Goal: Transaction & Acquisition: Purchase product/service

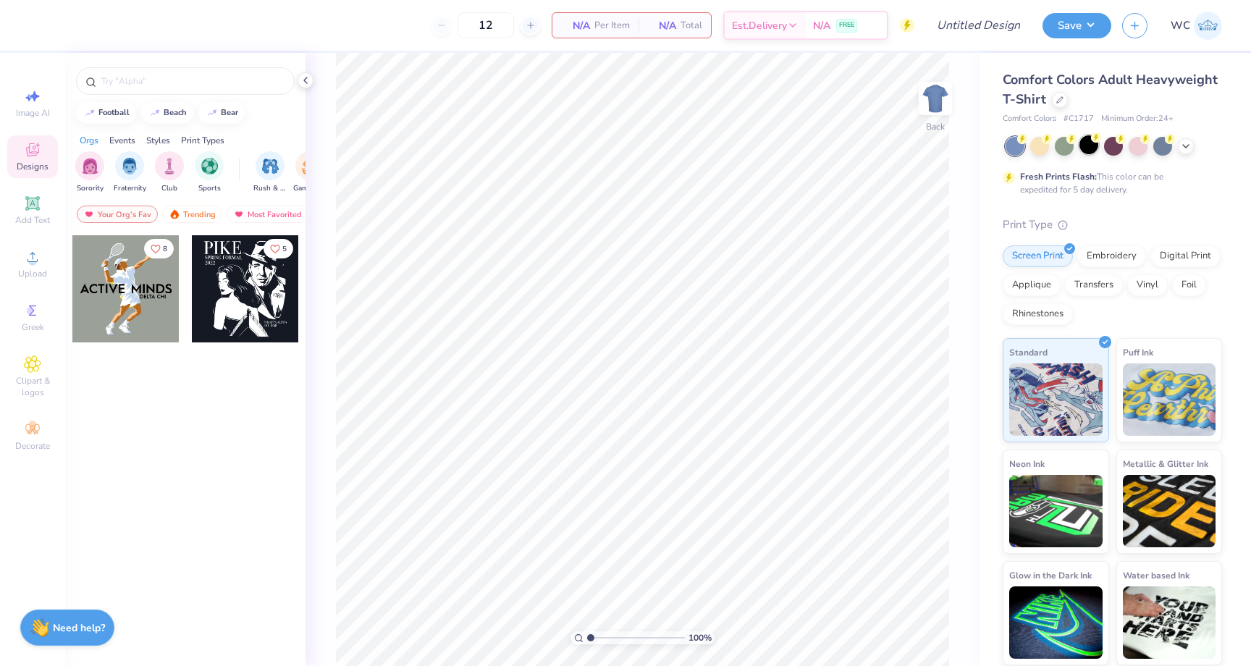
click at [1089, 143] on div at bounding box center [1088, 144] width 19 height 19
click at [46, 262] on div "Upload" at bounding box center [32, 263] width 51 height 43
click at [44, 264] on div "Upload" at bounding box center [32, 263] width 51 height 43
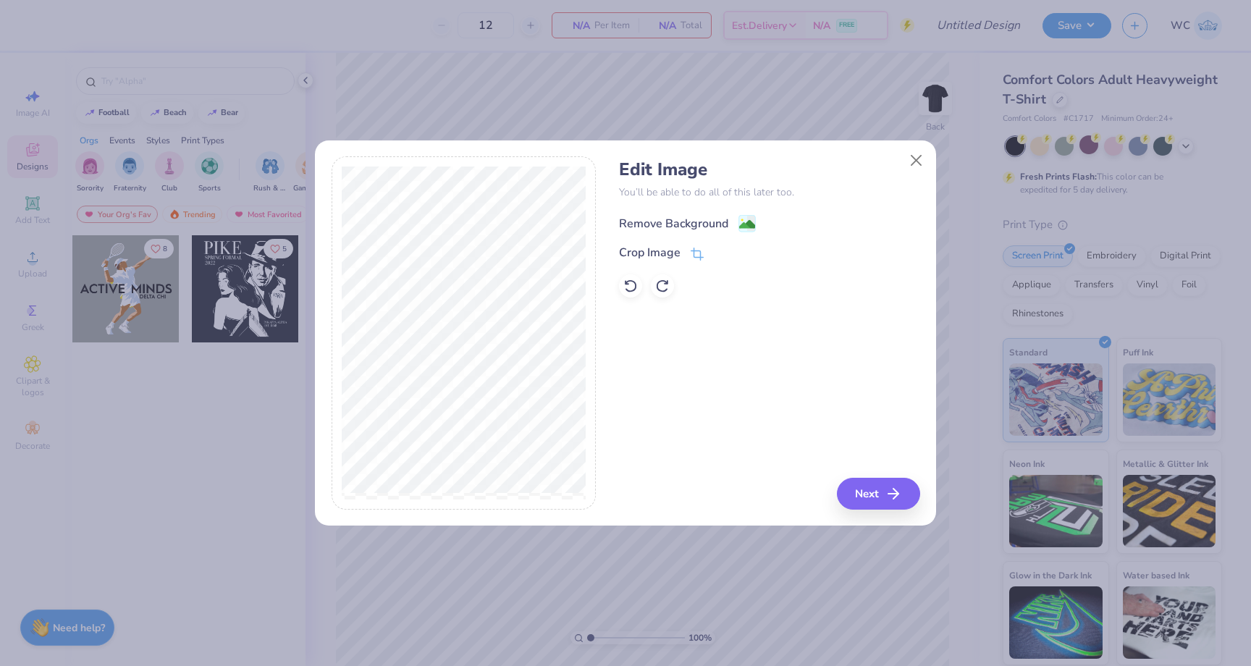
click at [671, 219] on div "Remove Background" at bounding box center [673, 223] width 109 height 17
click at [669, 221] on div "Remove Background" at bounding box center [673, 223] width 109 height 17
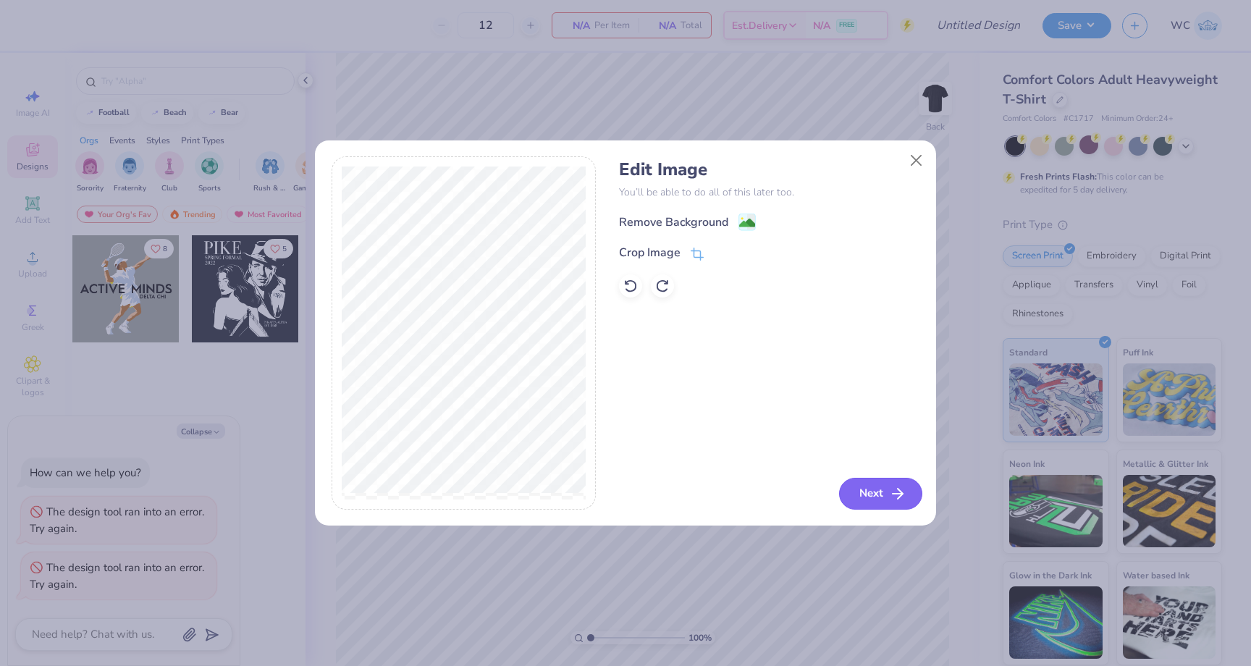
click at [875, 490] on button "Next" at bounding box center [880, 494] width 83 height 32
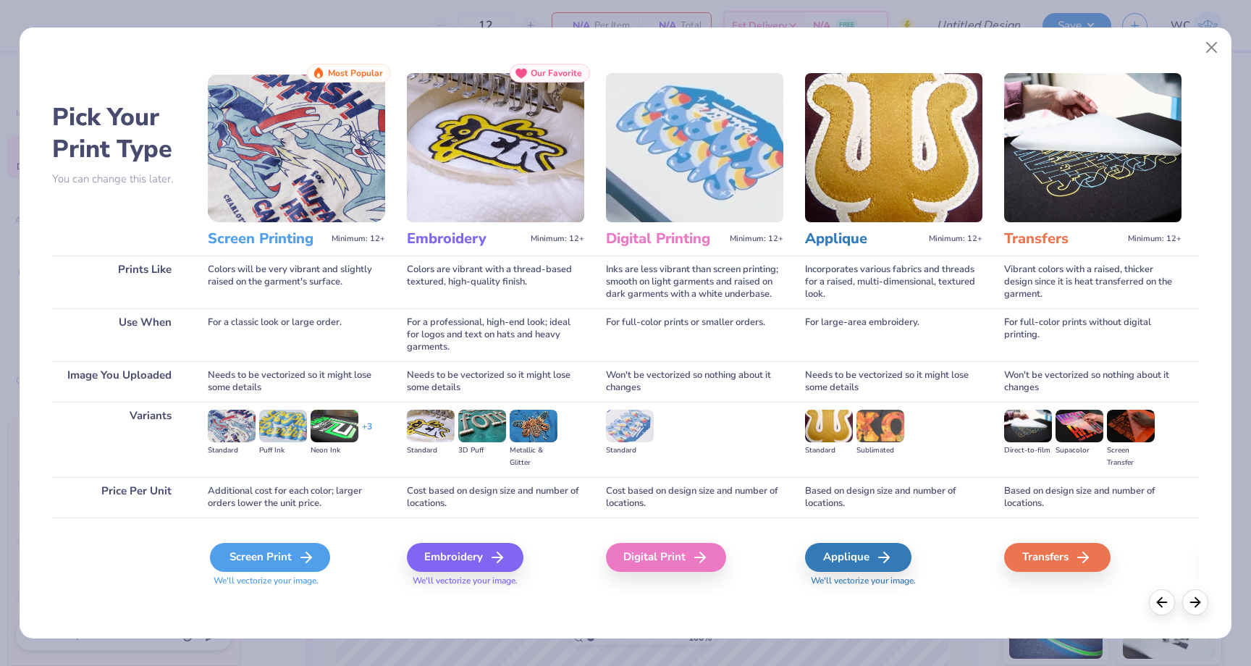
click at [268, 552] on div "Screen Print" at bounding box center [270, 557] width 120 height 29
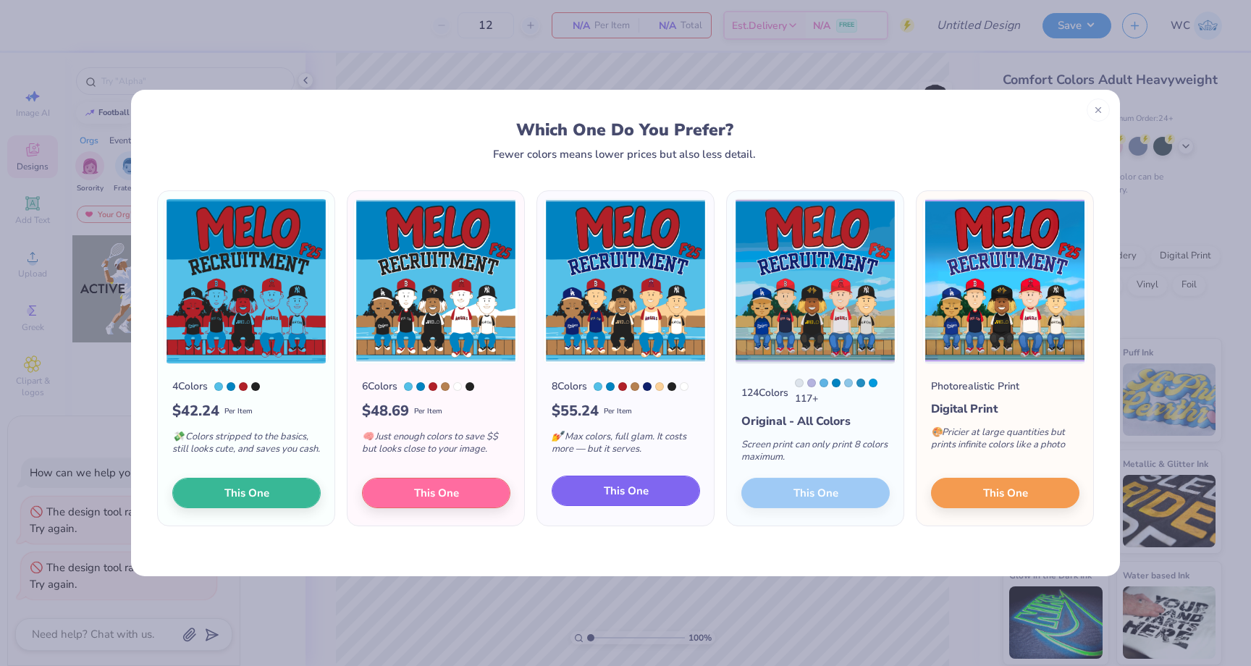
click at [642, 499] on span "This One" at bounding box center [626, 491] width 45 height 17
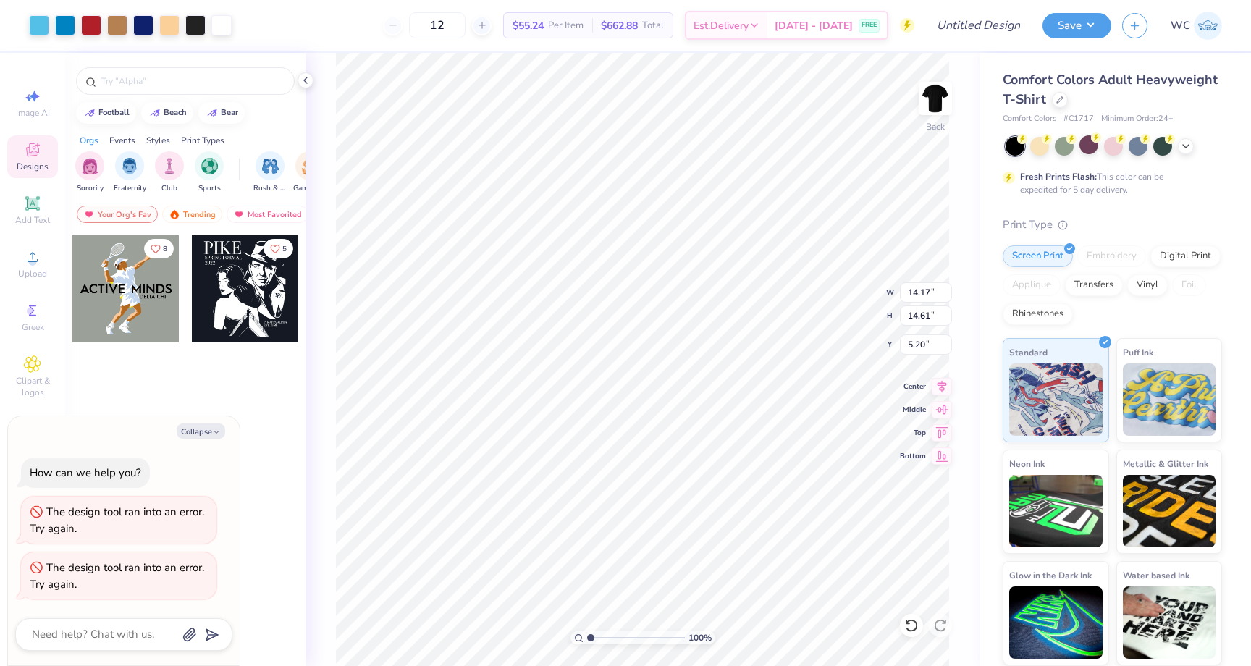
type textarea "x"
type input "2.09"
type textarea "x"
type input "6.75"
type input "3.84"
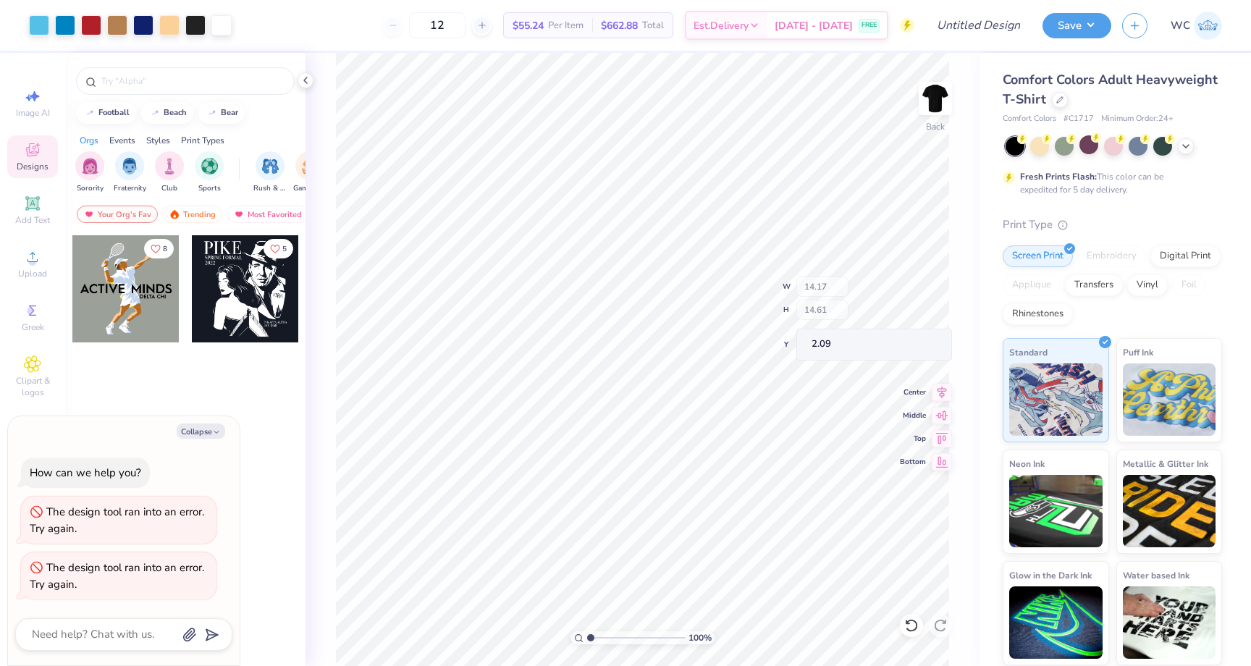
type input "2.76"
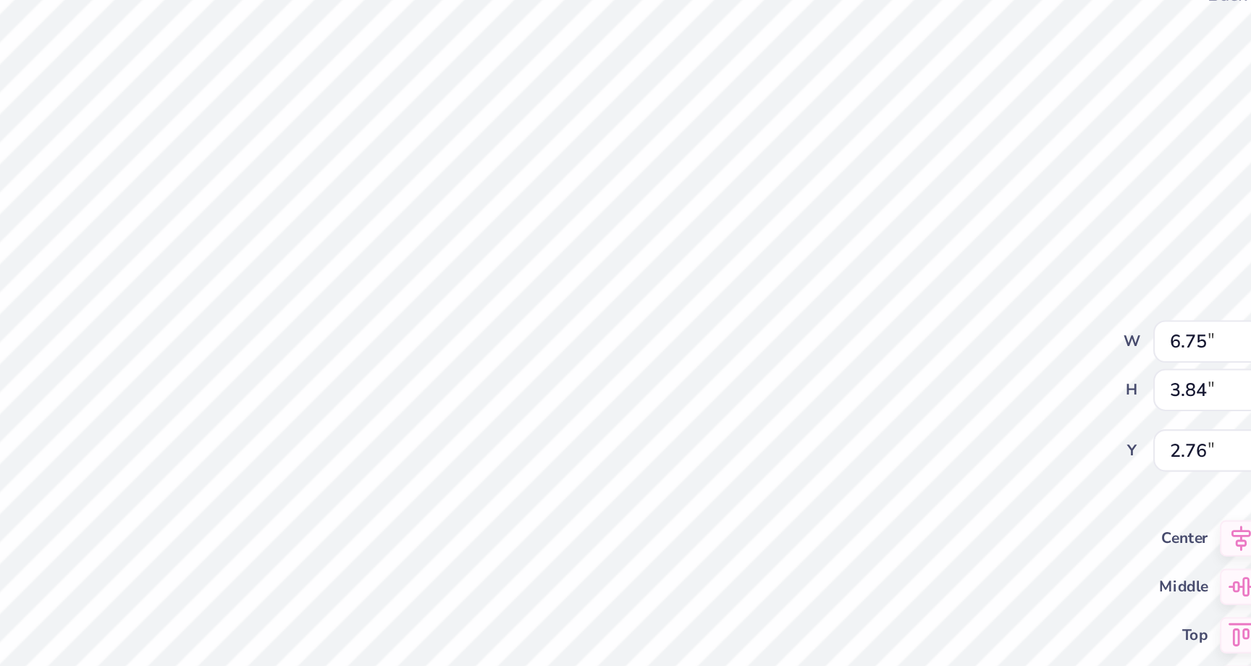
type textarea "x"
type input "4.64"
type input "6.85"
type input "3.01"
type textarea "x"
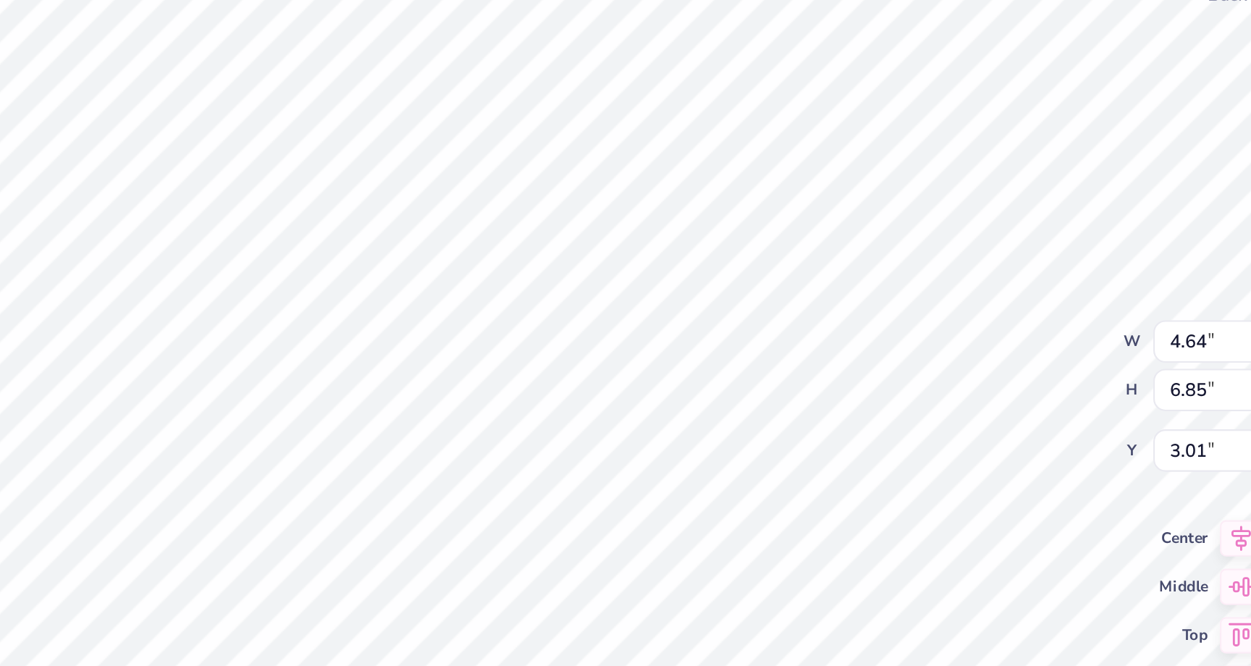
type input "14.15"
type input "13.87"
type input "2.09"
type textarea "x"
type input "5.78"
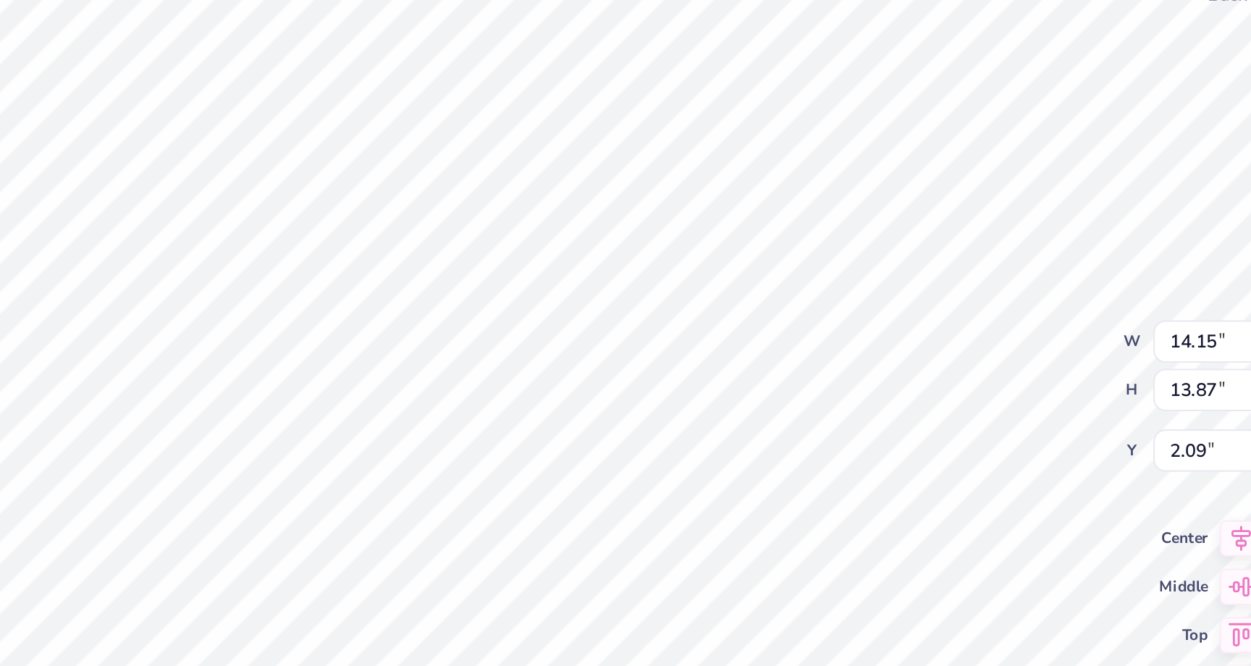
type input "6.76"
type textarea "x"
type input "6.72"
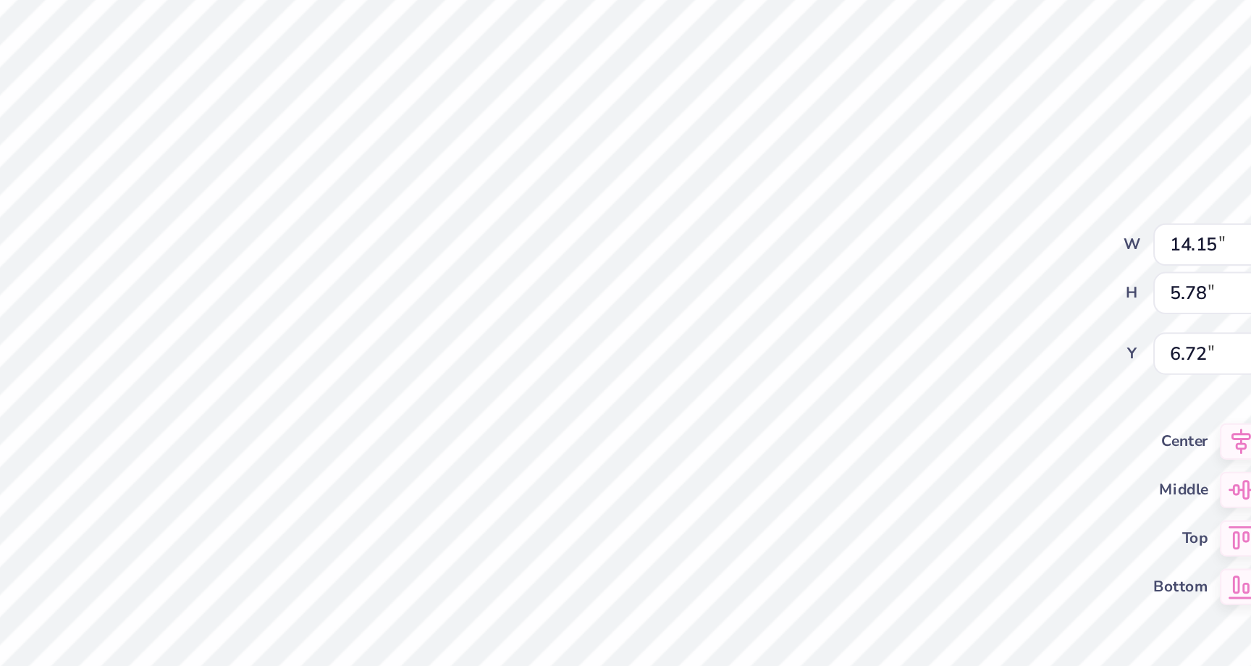
type textarea "x"
type input "3.47"
type input "5.42"
type input "9.93"
type textarea "x"
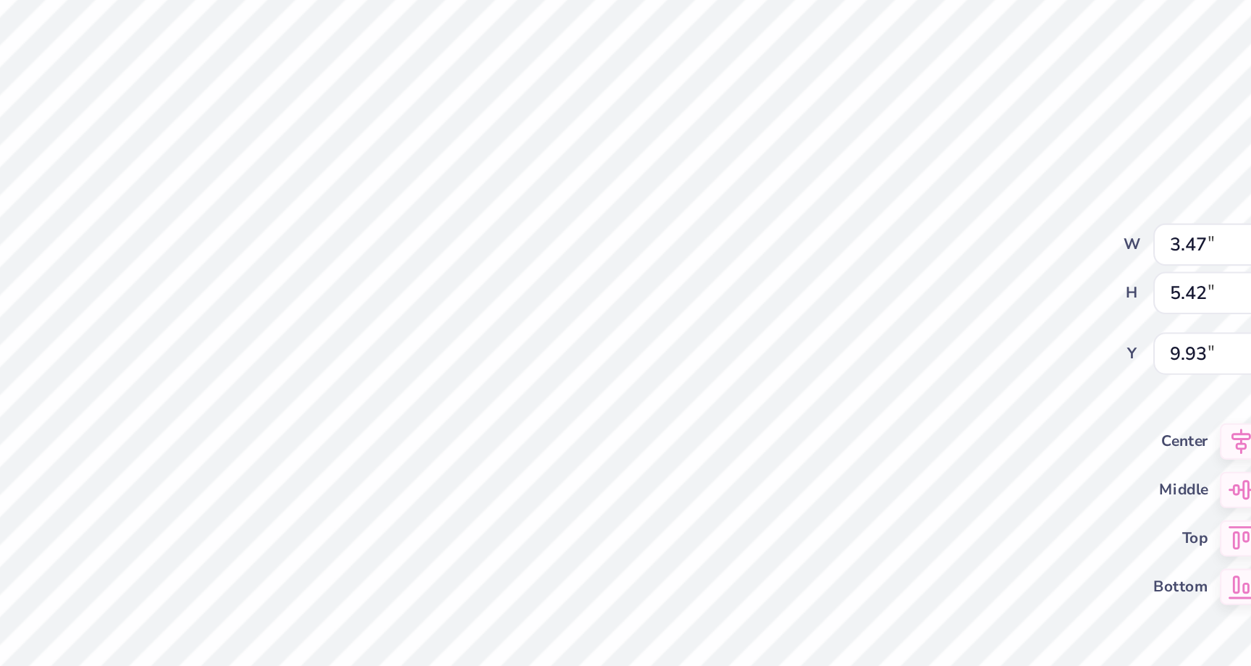
type input "9.79"
type textarea "x"
type input "11.21"
type input "3.22"
type input "10.24"
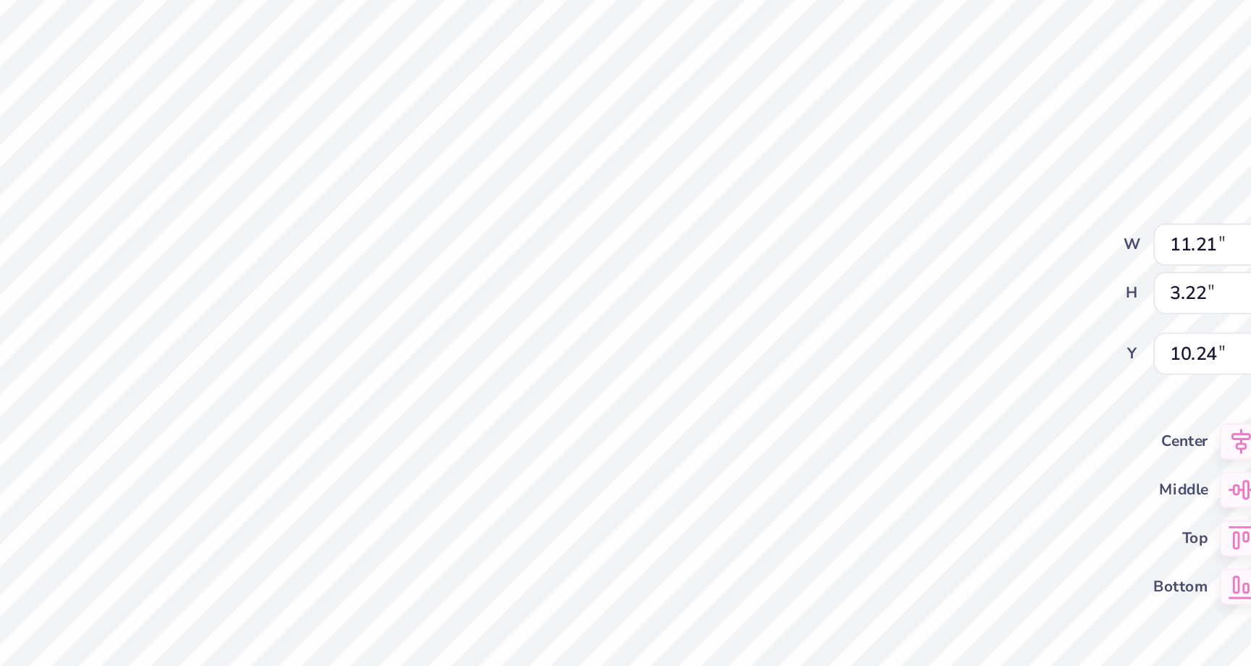
type textarea "x"
type input "10.40"
type textarea "x"
type input "10.24"
type textarea "x"
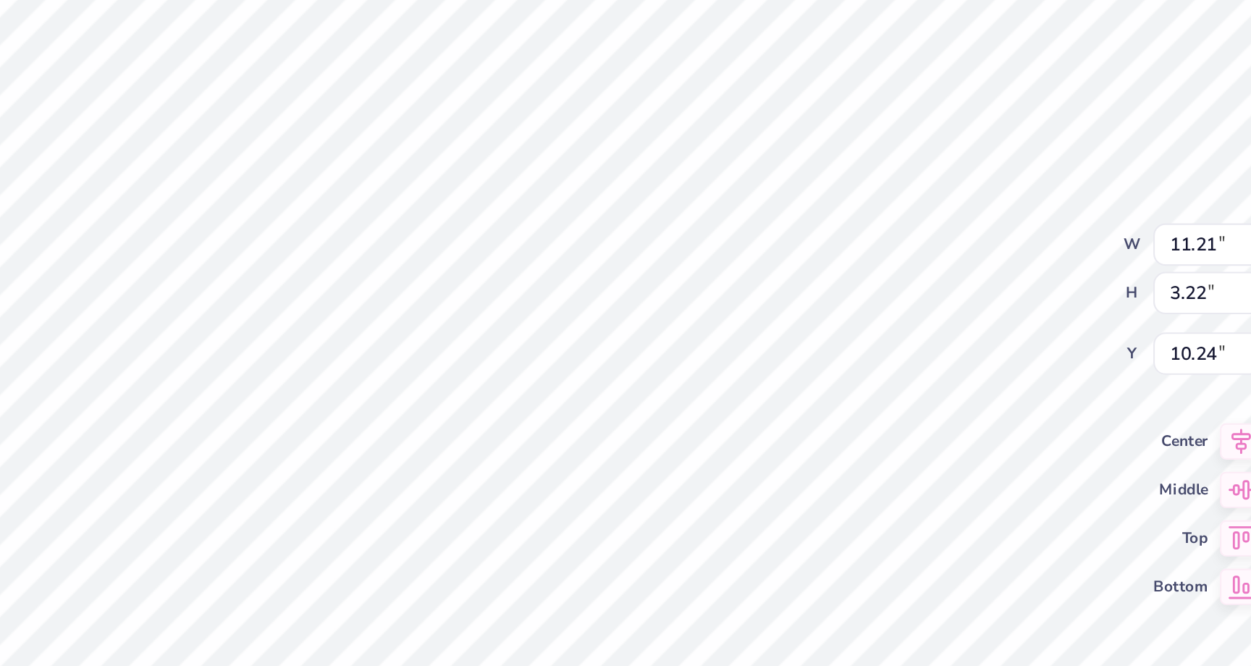
type input "14.15"
type input "5.78"
type input "6.72"
type textarea "x"
type input "0.24"
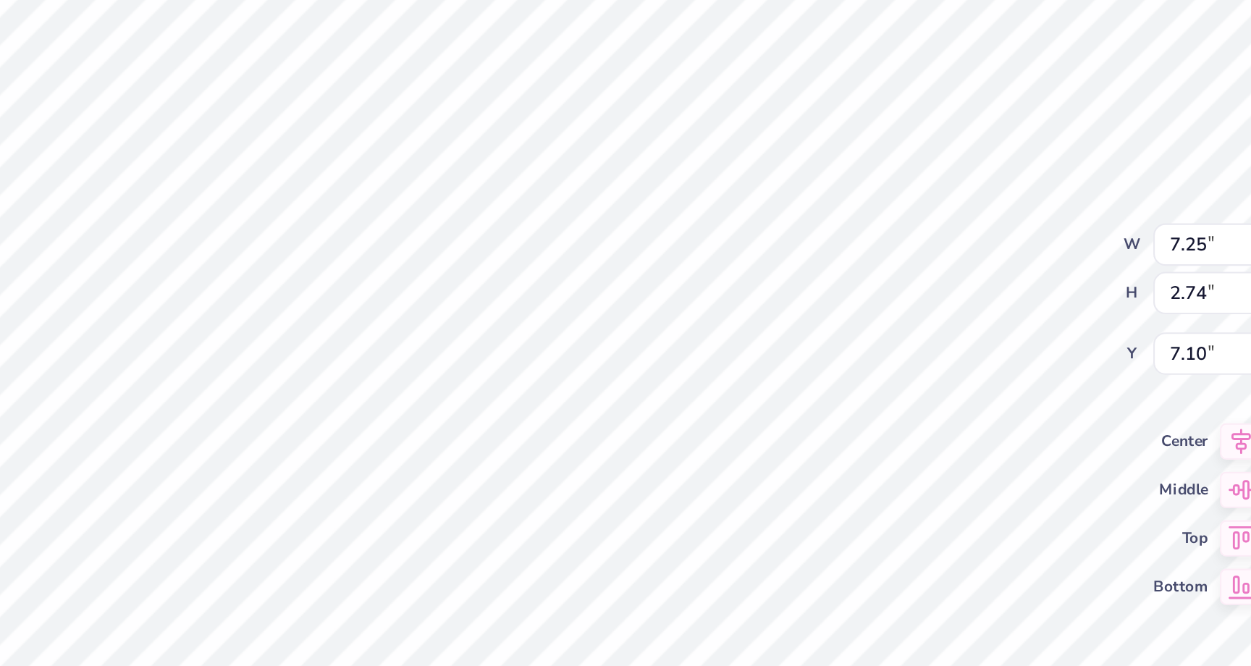
type input "0.31"
type input "7.68"
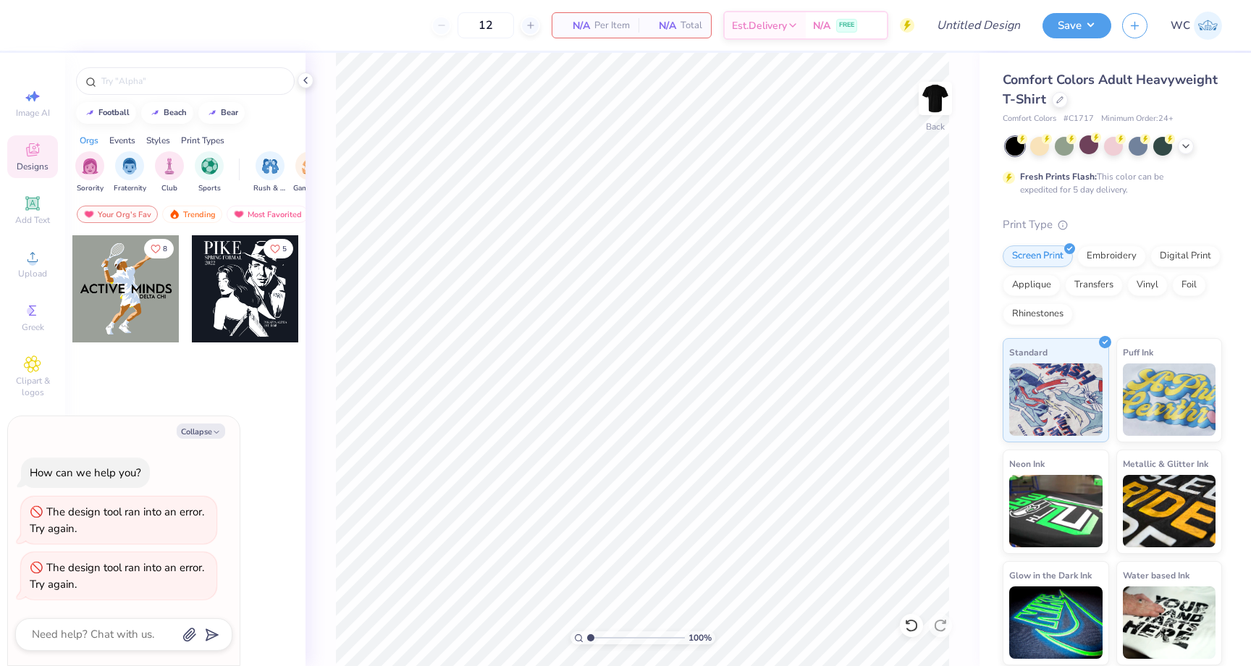
type textarea "x"
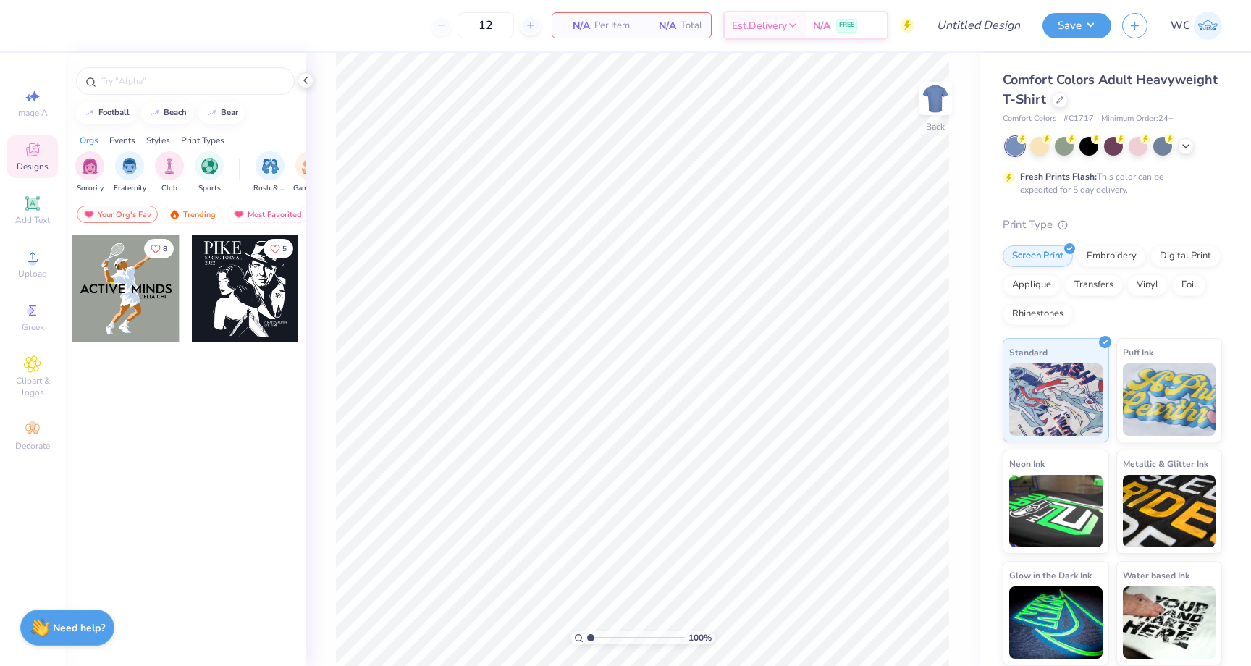
click at [1052, 102] on div at bounding box center [1060, 100] width 16 height 16
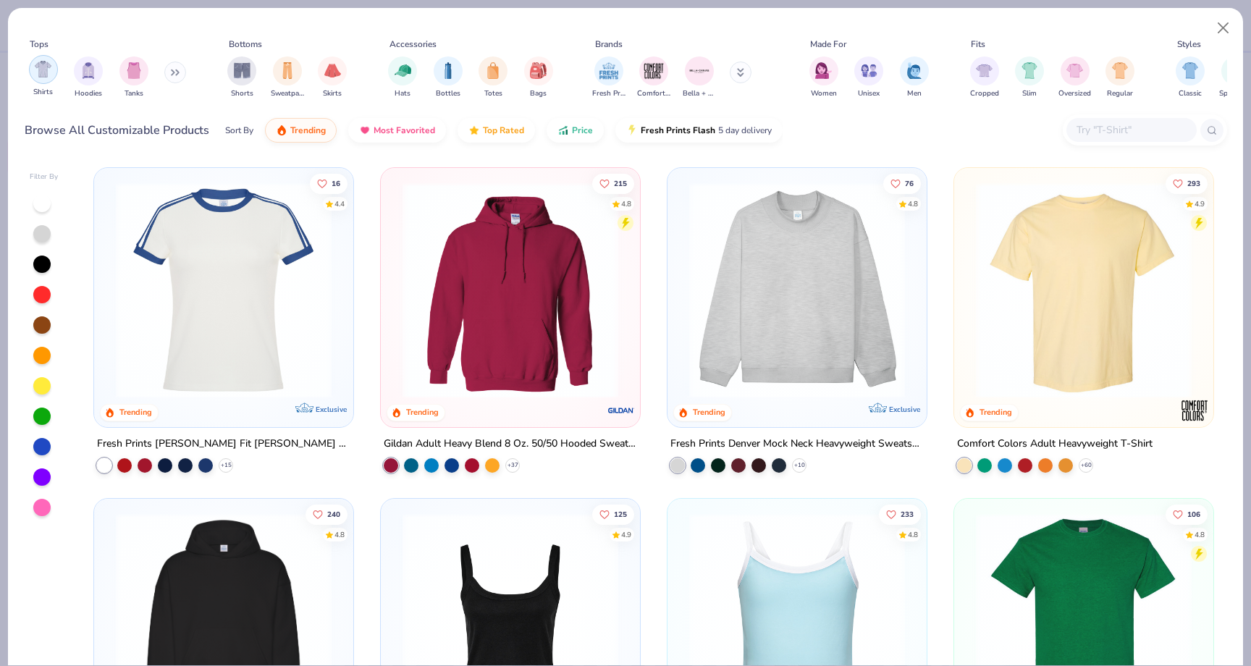
click at [49, 78] on div "filter for Shirts" at bounding box center [43, 69] width 29 height 29
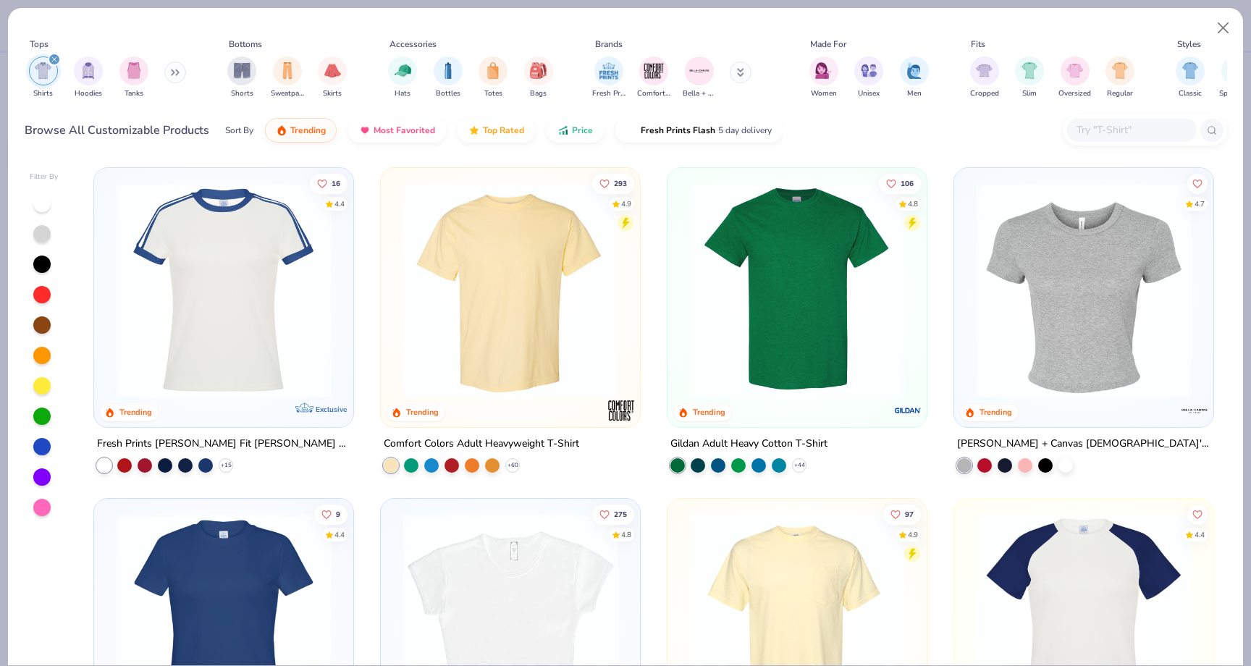
click at [829, 326] on img at bounding box center [797, 290] width 230 height 216
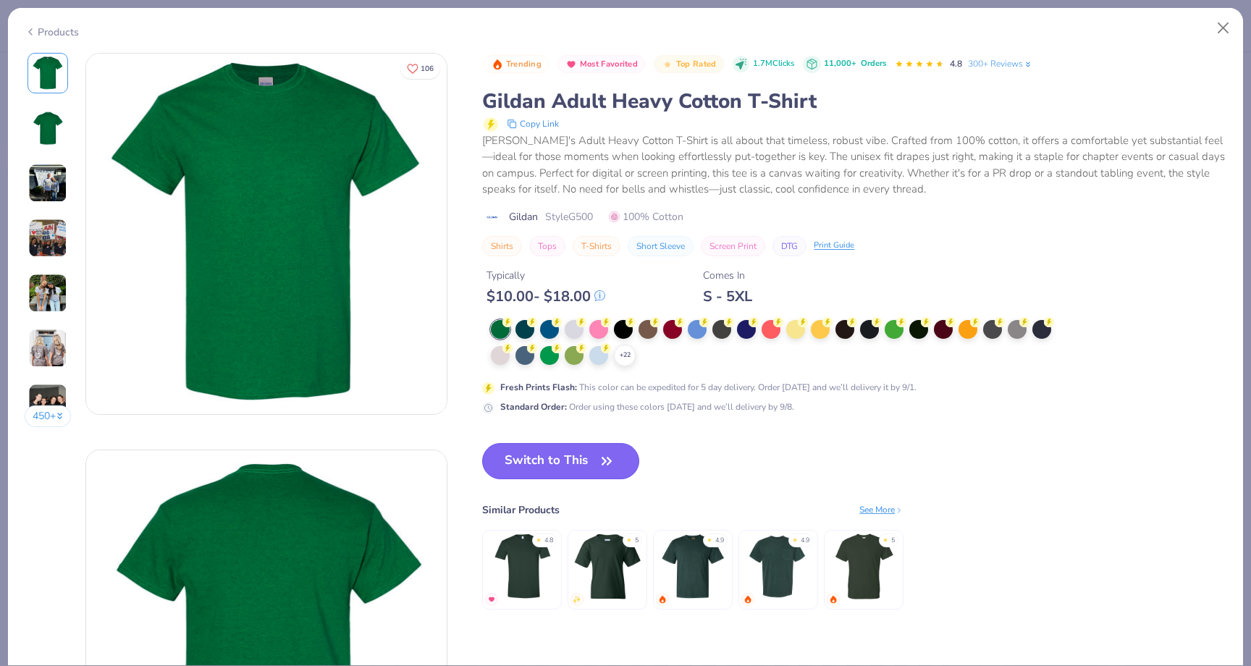
click at [580, 465] on button "Switch to This" at bounding box center [560, 461] width 157 height 36
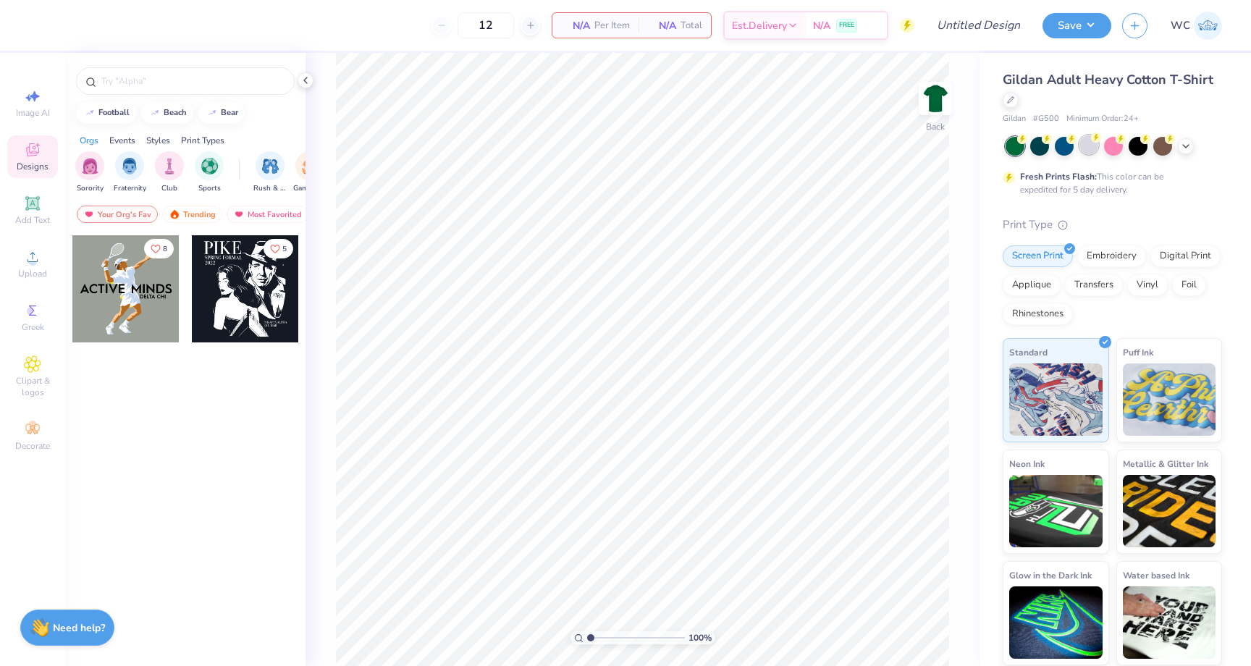
click at [1092, 146] on div at bounding box center [1088, 144] width 19 height 19
click at [1189, 145] on icon at bounding box center [1186, 145] width 12 height 12
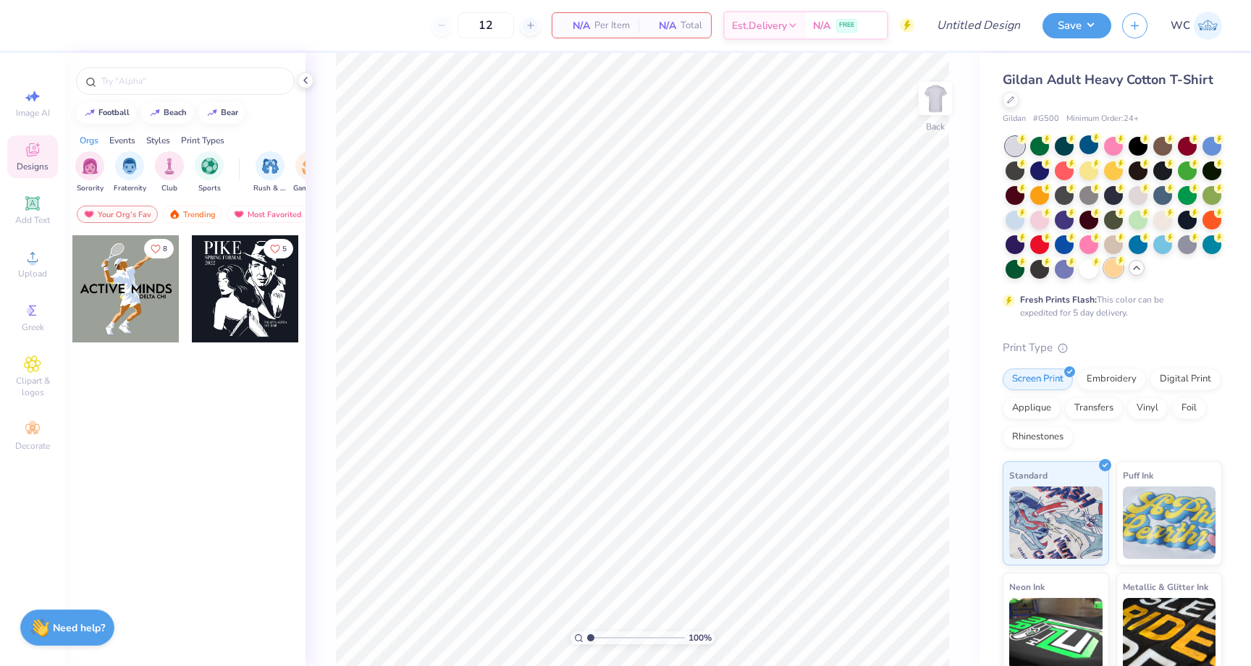
click at [1109, 274] on div at bounding box center [1113, 267] width 19 height 19
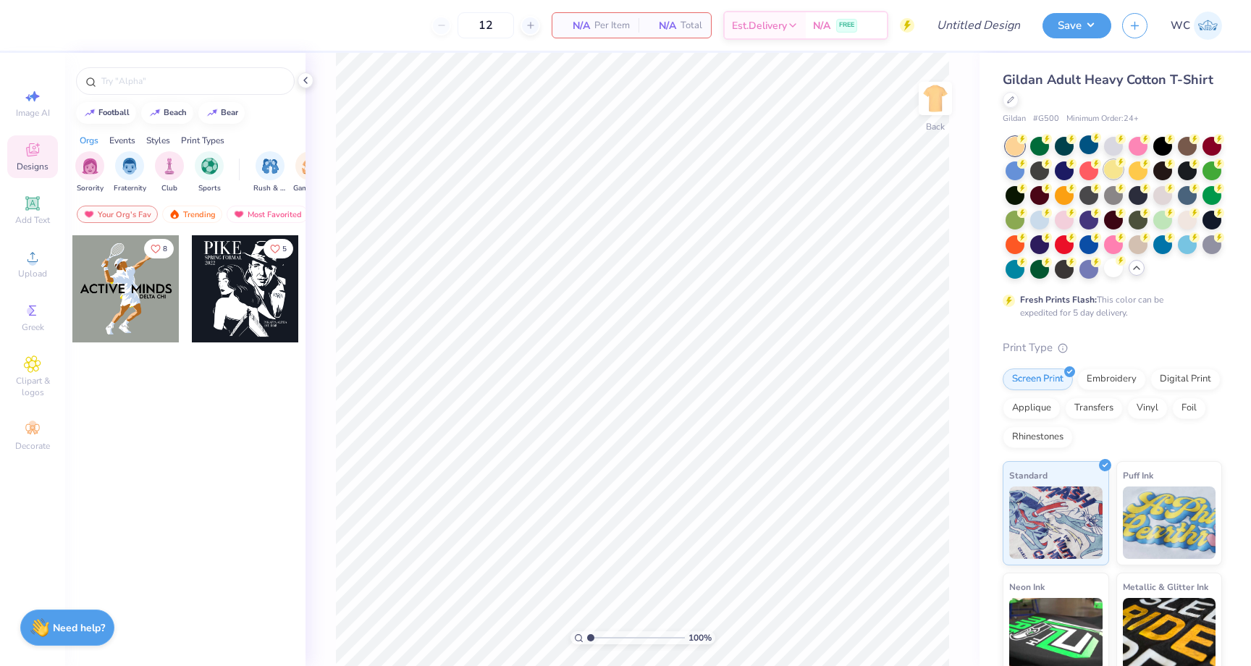
click at [1109, 169] on div at bounding box center [1113, 169] width 19 height 19
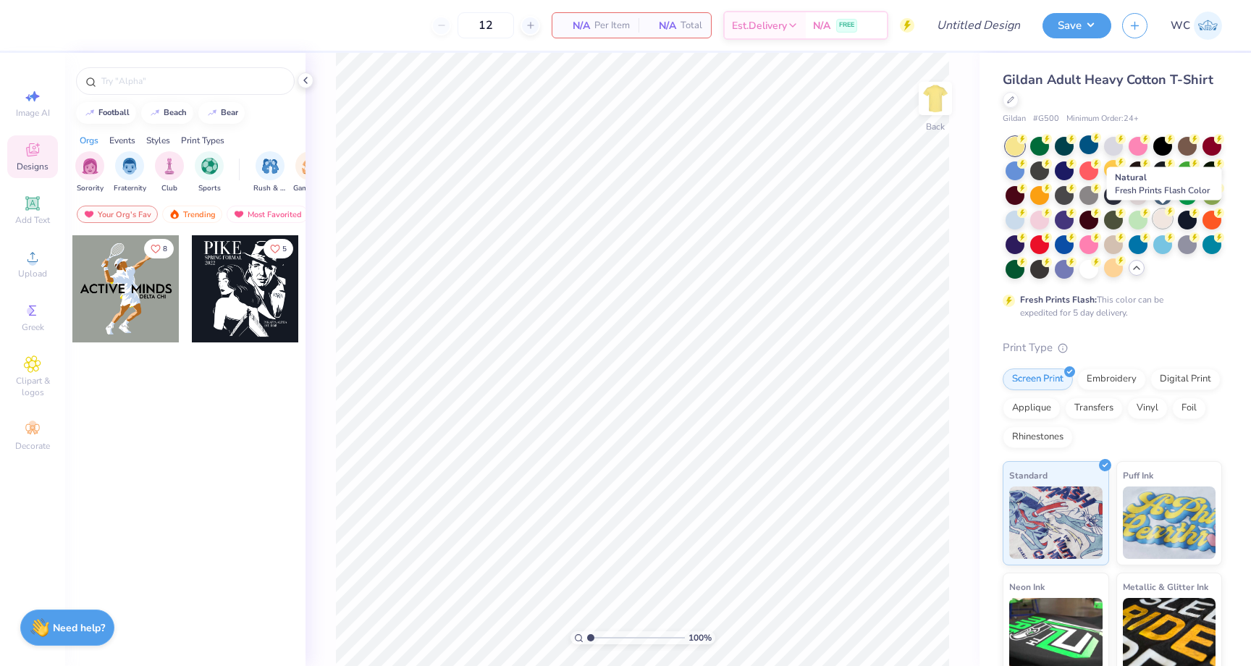
click at [1157, 225] on div at bounding box center [1162, 218] width 19 height 19
